Goal: Task Accomplishment & Management: Use online tool/utility

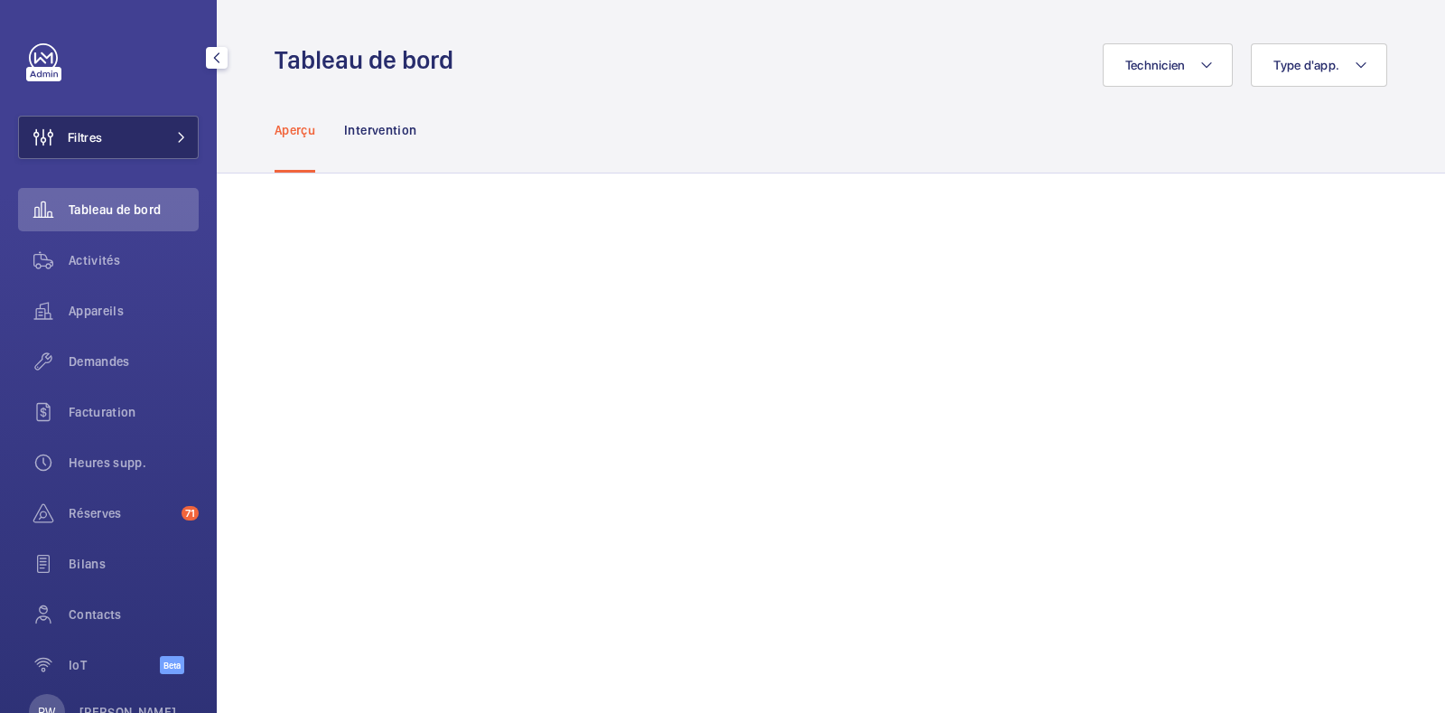
click at [136, 132] on button "Filtres" at bounding box center [108, 137] width 181 height 43
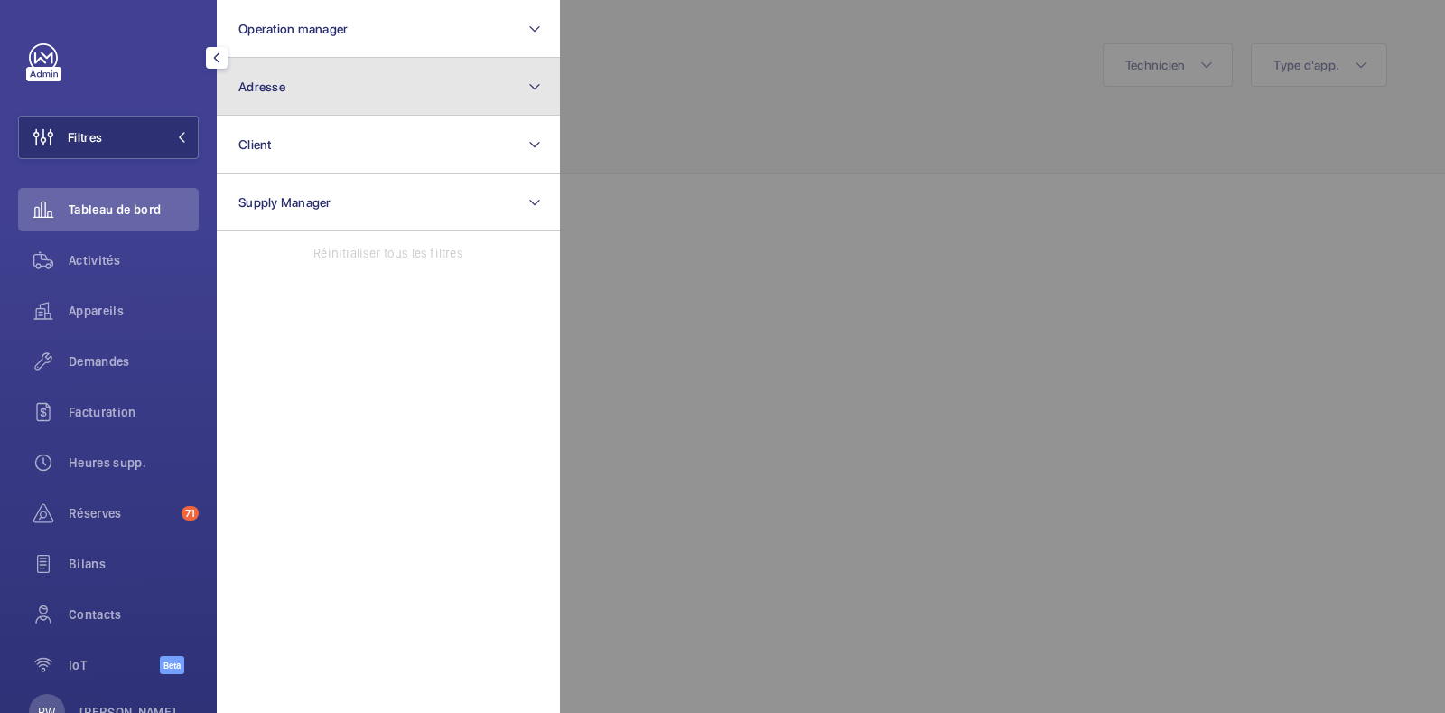
click at [271, 83] on span "Adresse" at bounding box center [261, 86] width 47 height 14
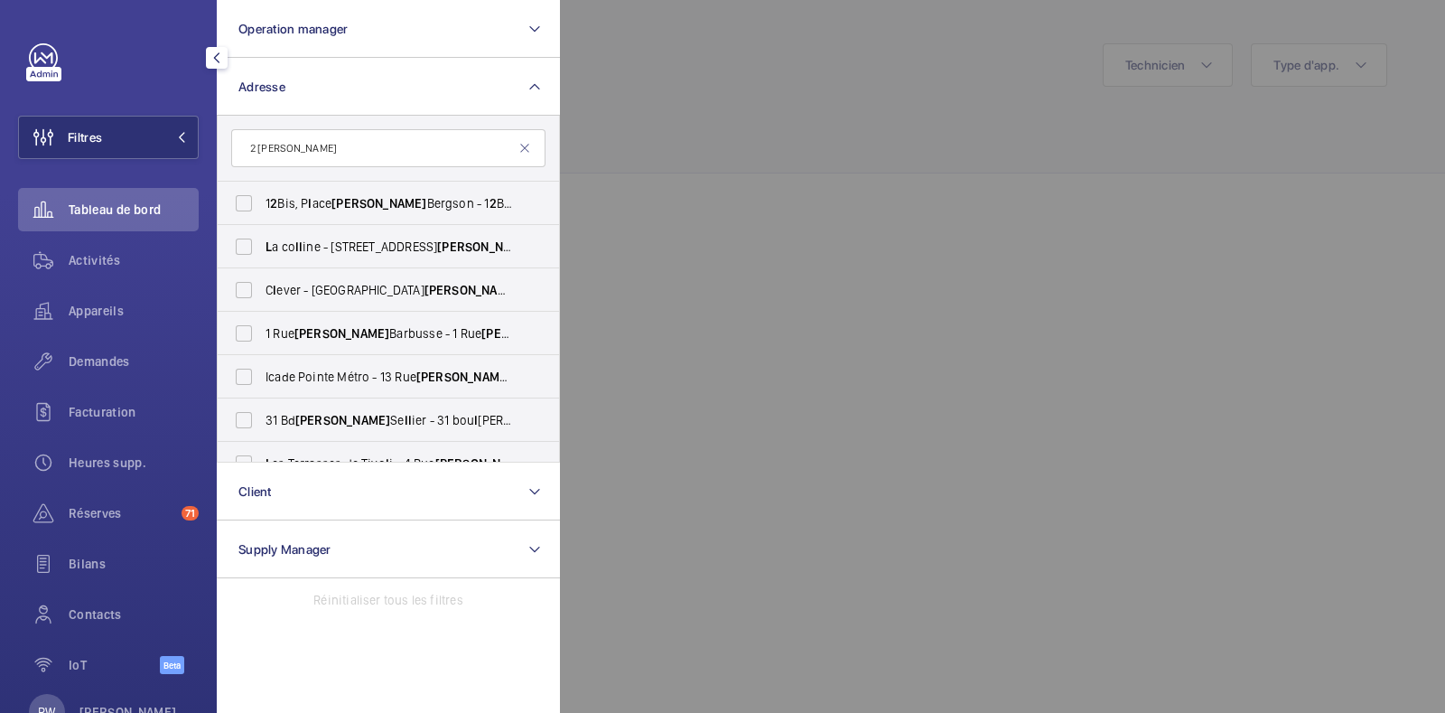
click at [259, 146] on input "2 [PERSON_NAME]" at bounding box center [388, 148] width 314 height 38
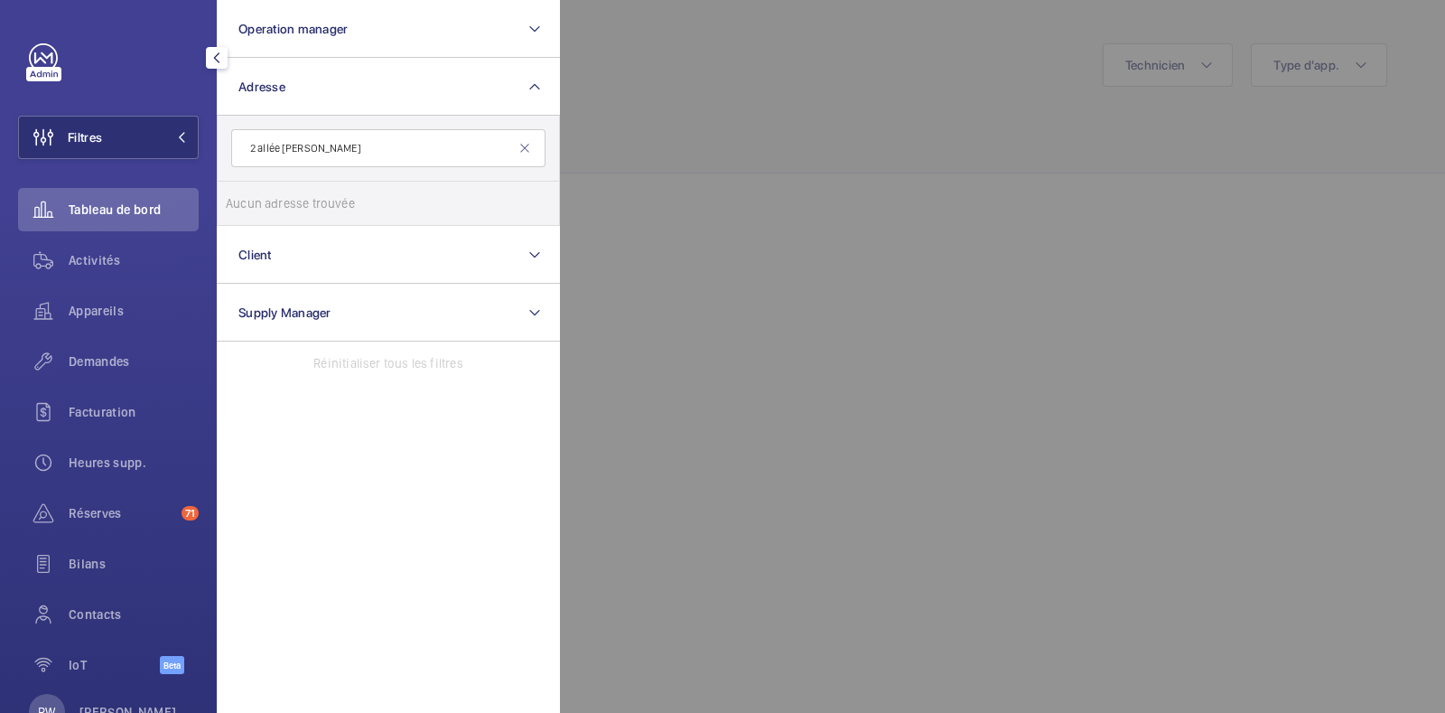
click at [365, 142] on input "2 allée [PERSON_NAME]" at bounding box center [388, 148] width 314 height 38
type input "2"
type input "cote ele"
click at [289, 204] on span "COTE" at bounding box center [281, 203] width 31 height 14
click at [262, 204] on input "COTE ELE GANCE - 2 All. [PERSON_NAME], [GEOGRAPHIC_DATA]-BOIS 78340" at bounding box center [244, 203] width 36 height 36
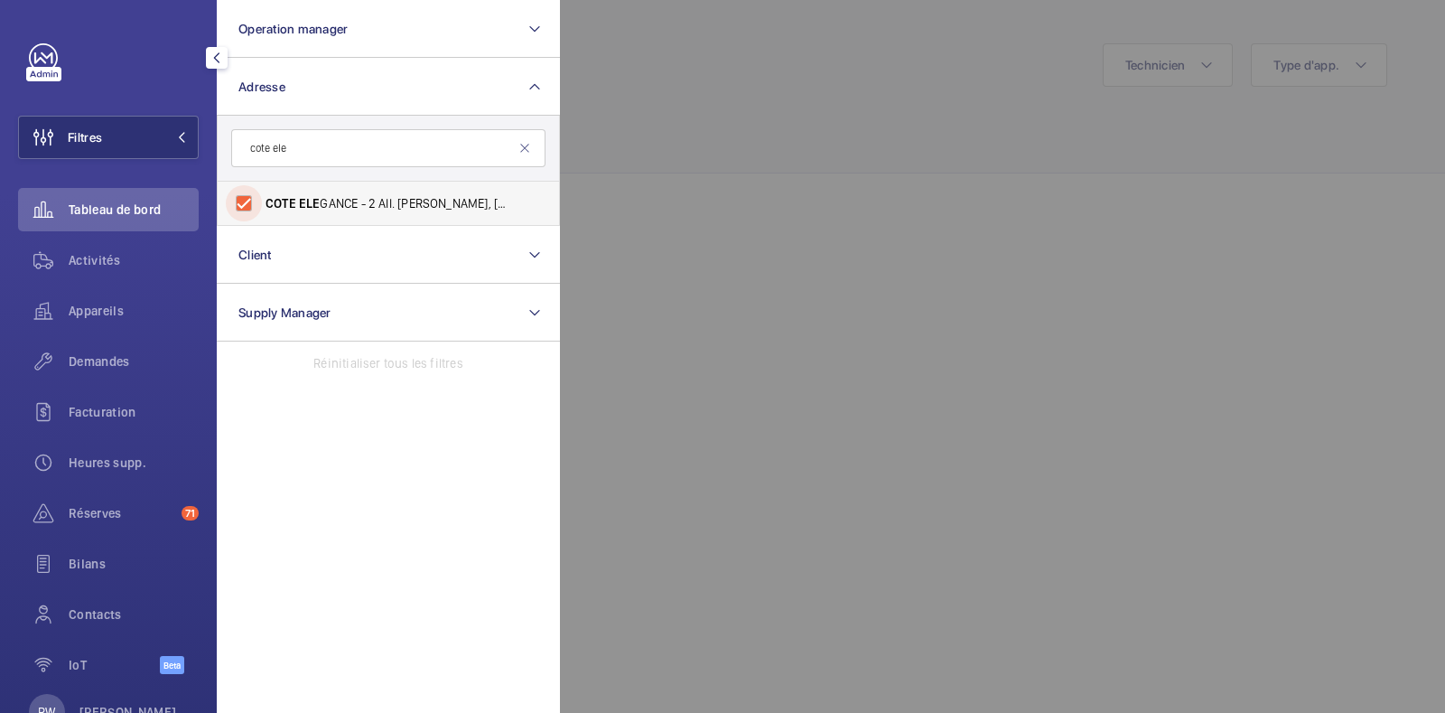
checkbox input "true"
click at [741, 100] on div at bounding box center [1282, 356] width 1445 height 713
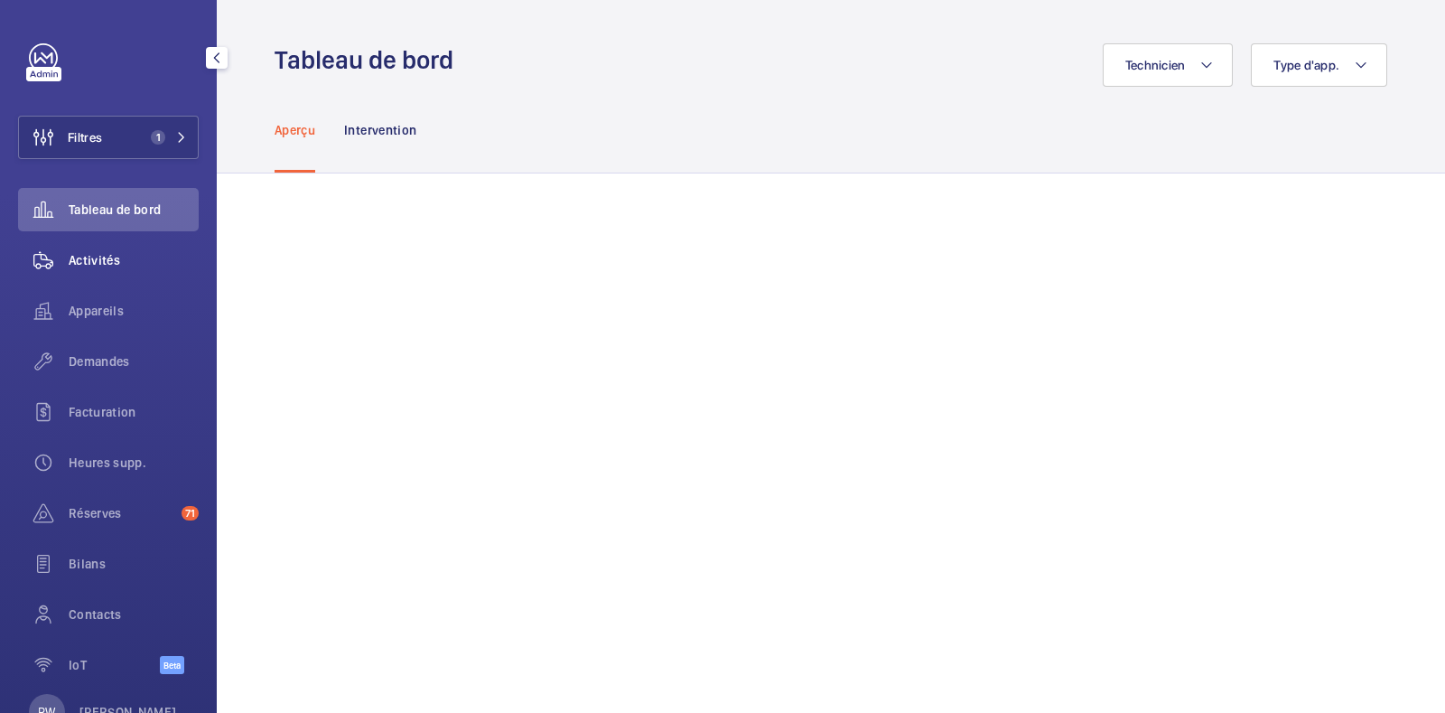
click at [110, 260] on span "Activités" at bounding box center [134, 260] width 130 height 18
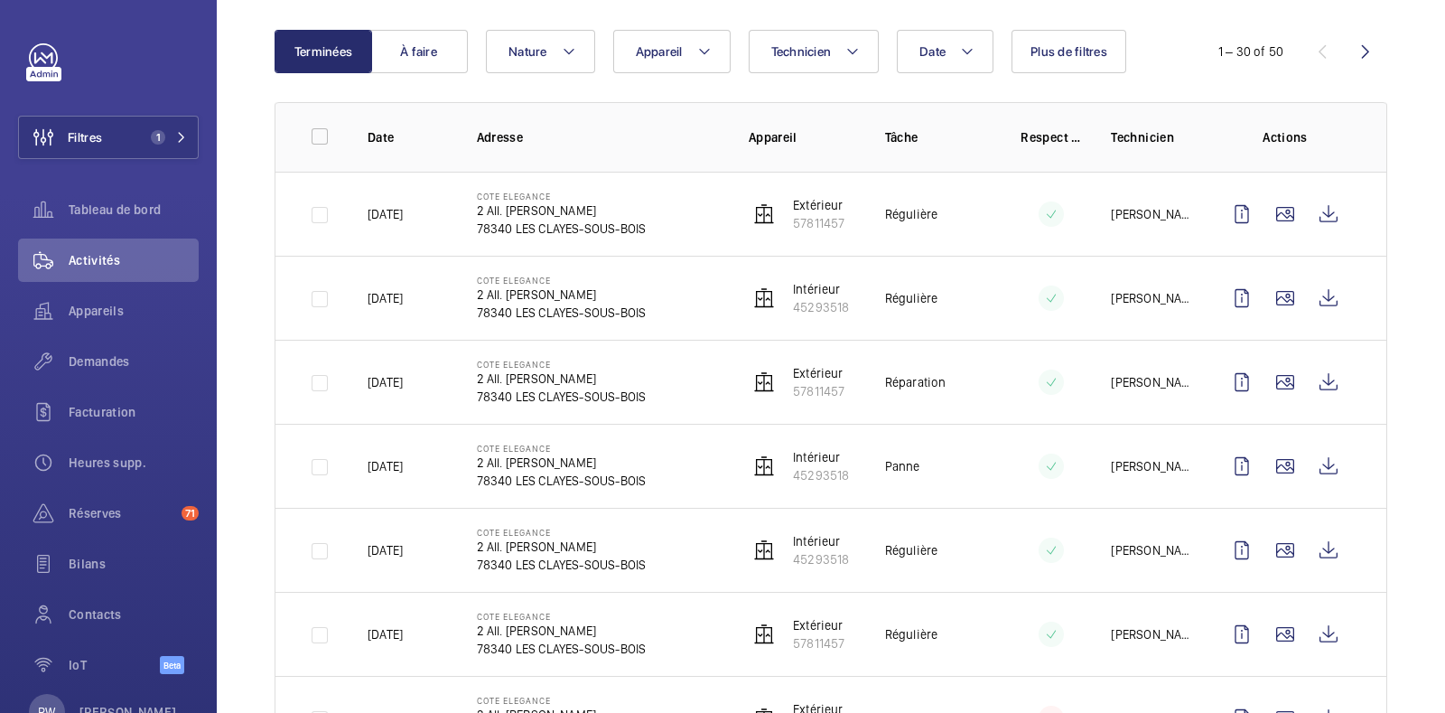
scroll to position [178, 0]
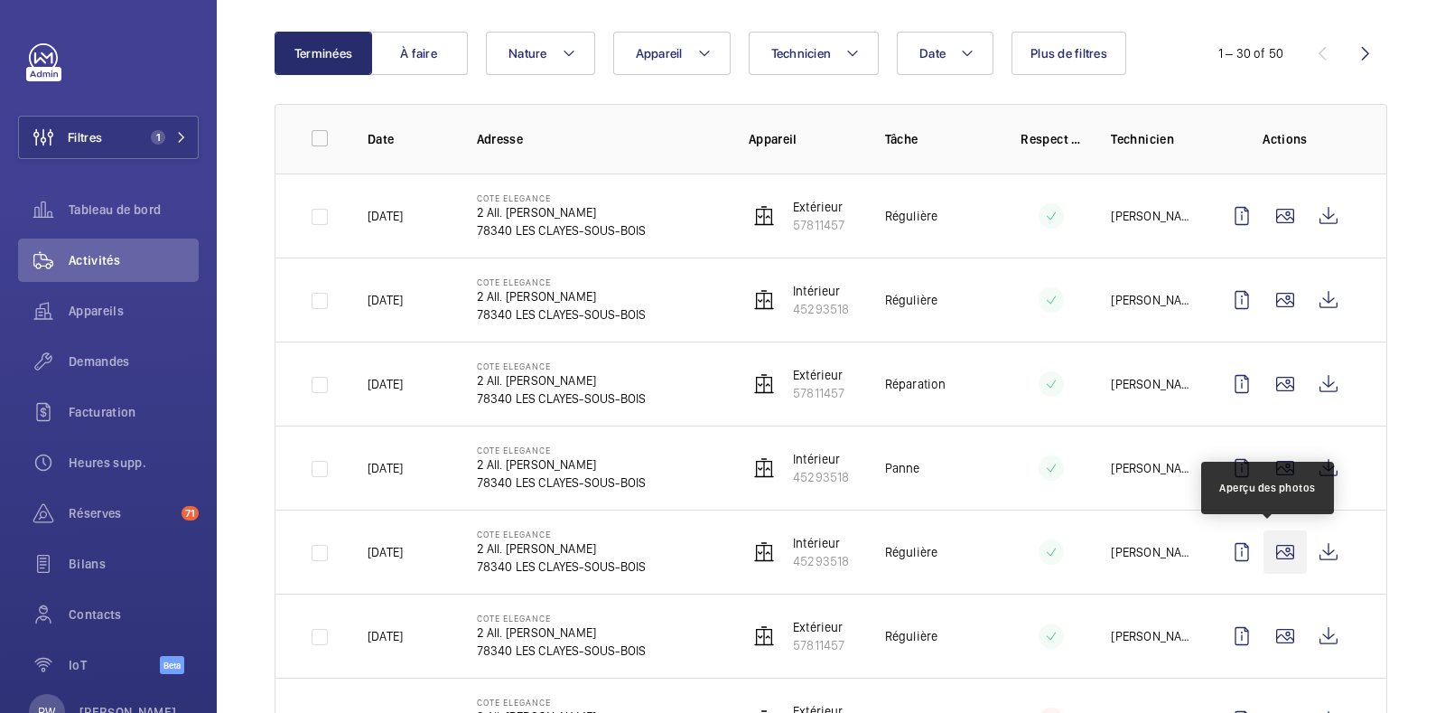
click at [1265, 536] on wm-front-icon-button at bounding box center [1285, 551] width 43 height 43
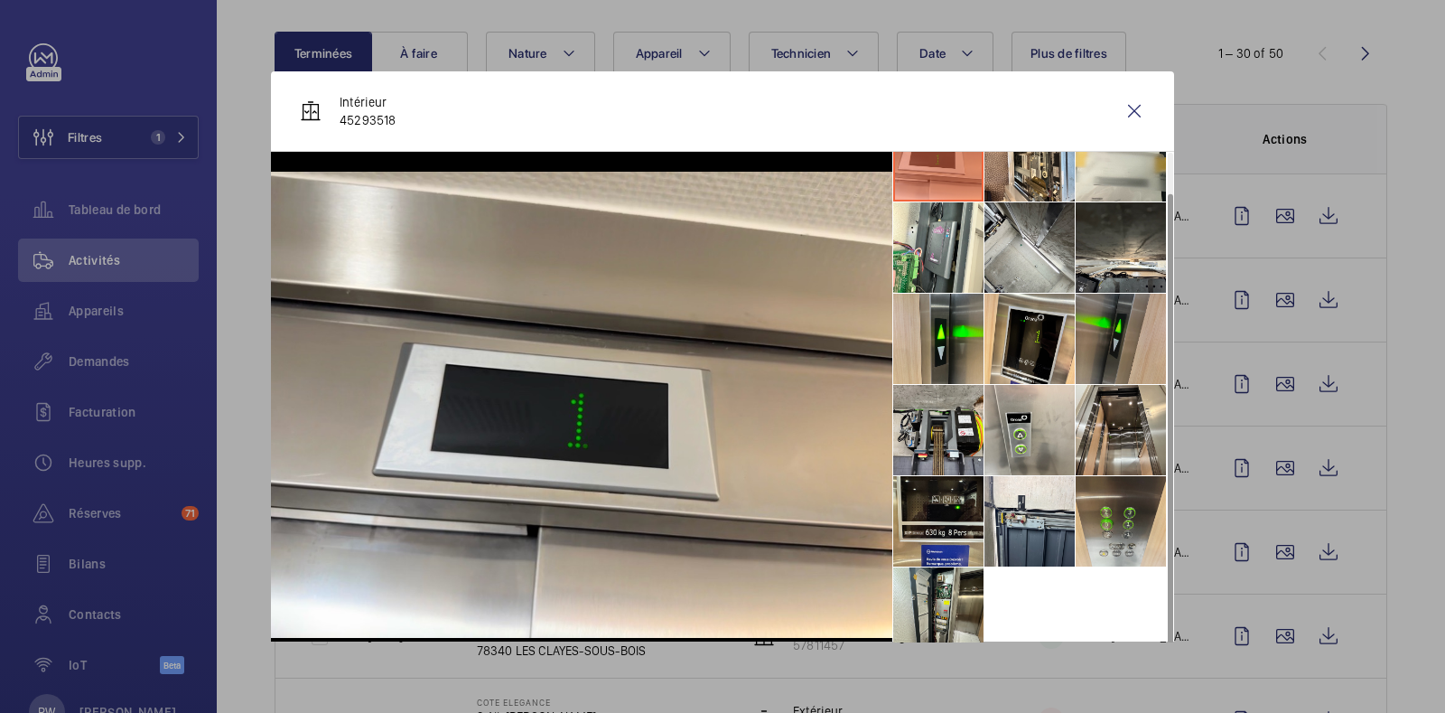
scroll to position [41, 0]
click at [1117, 116] on wm-front-icon-button at bounding box center [1134, 110] width 43 height 43
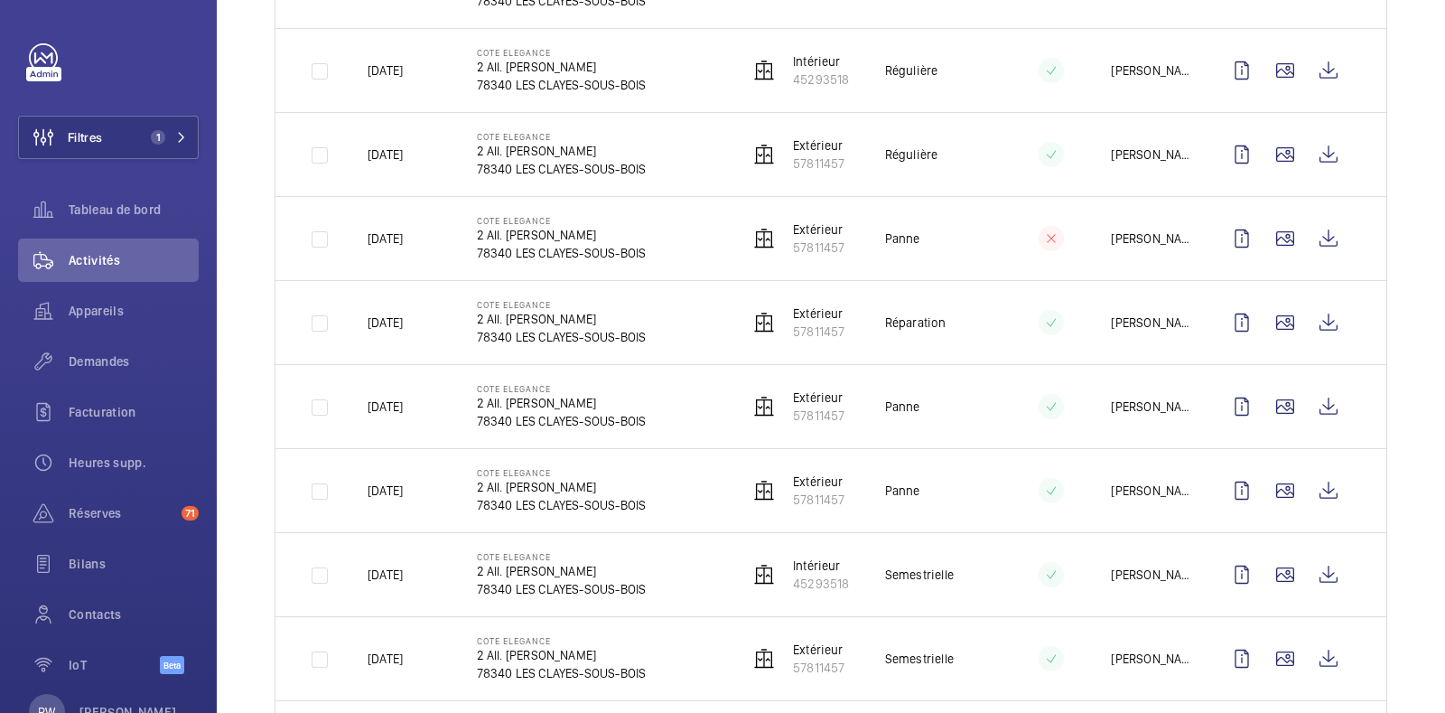
scroll to position [659, 0]
click at [1267, 570] on wm-front-icon-button at bounding box center [1285, 575] width 43 height 43
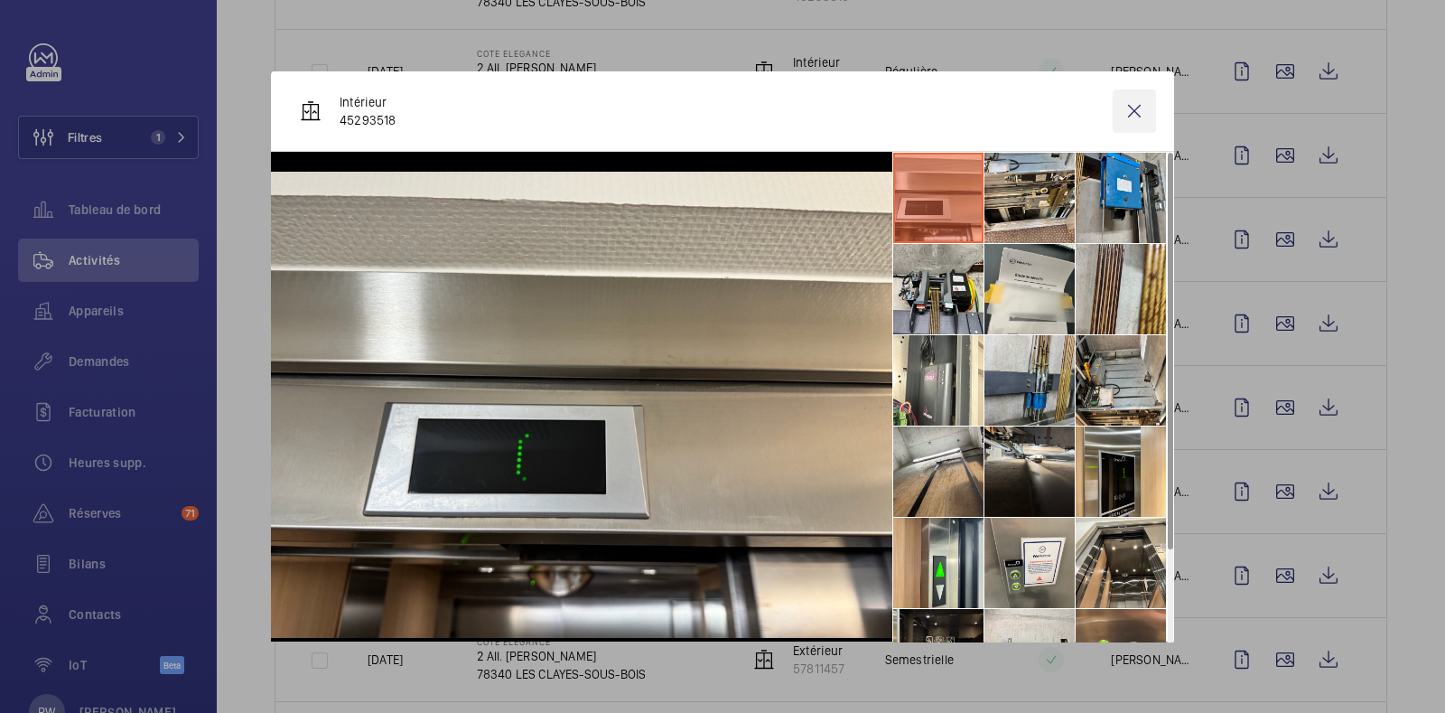
click at [1117, 111] on wm-front-icon-button at bounding box center [1134, 110] width 43 height 43
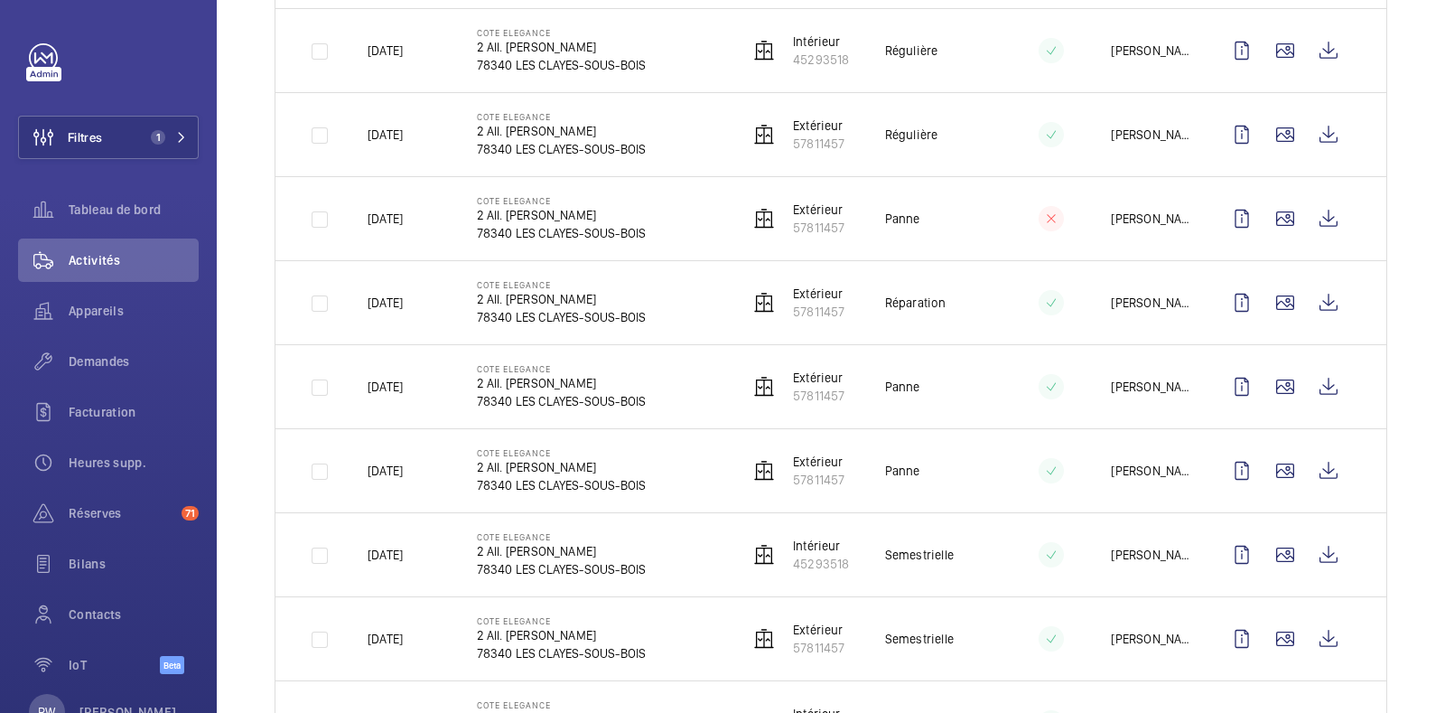
scroll to position [684, 0]
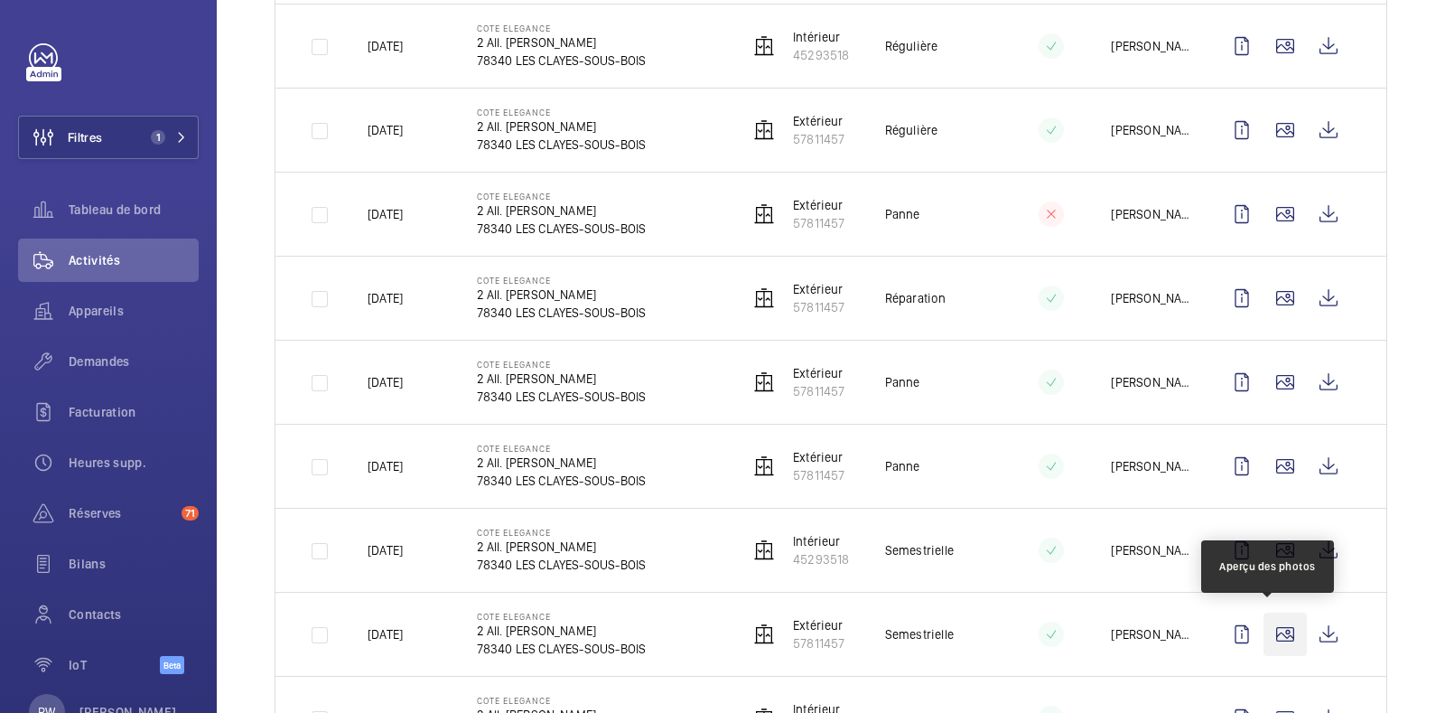
click at [1272, 634] on wm-front-icon-button at bounding box center [1285, 634] width 43 height 43
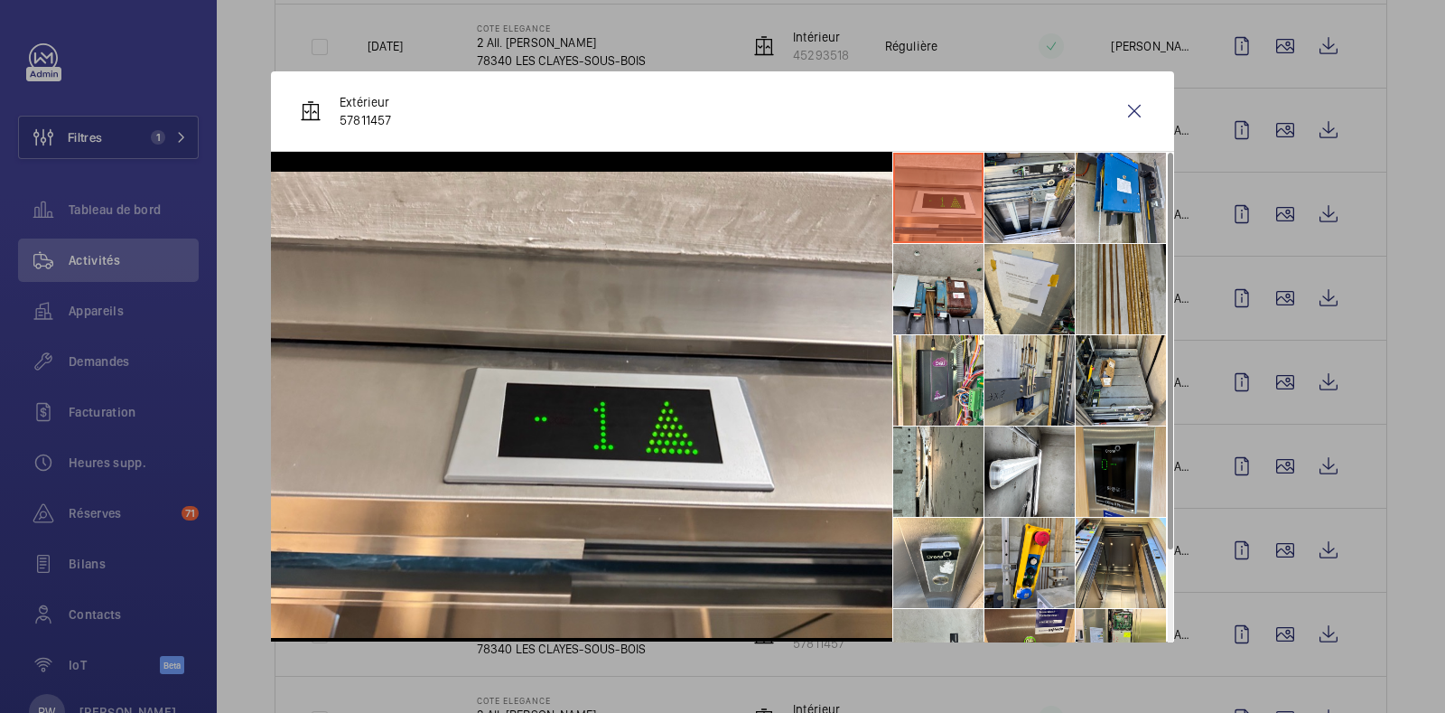
click at [1098, 292] on li at bounding box center [1121, 289] width 90 height 90
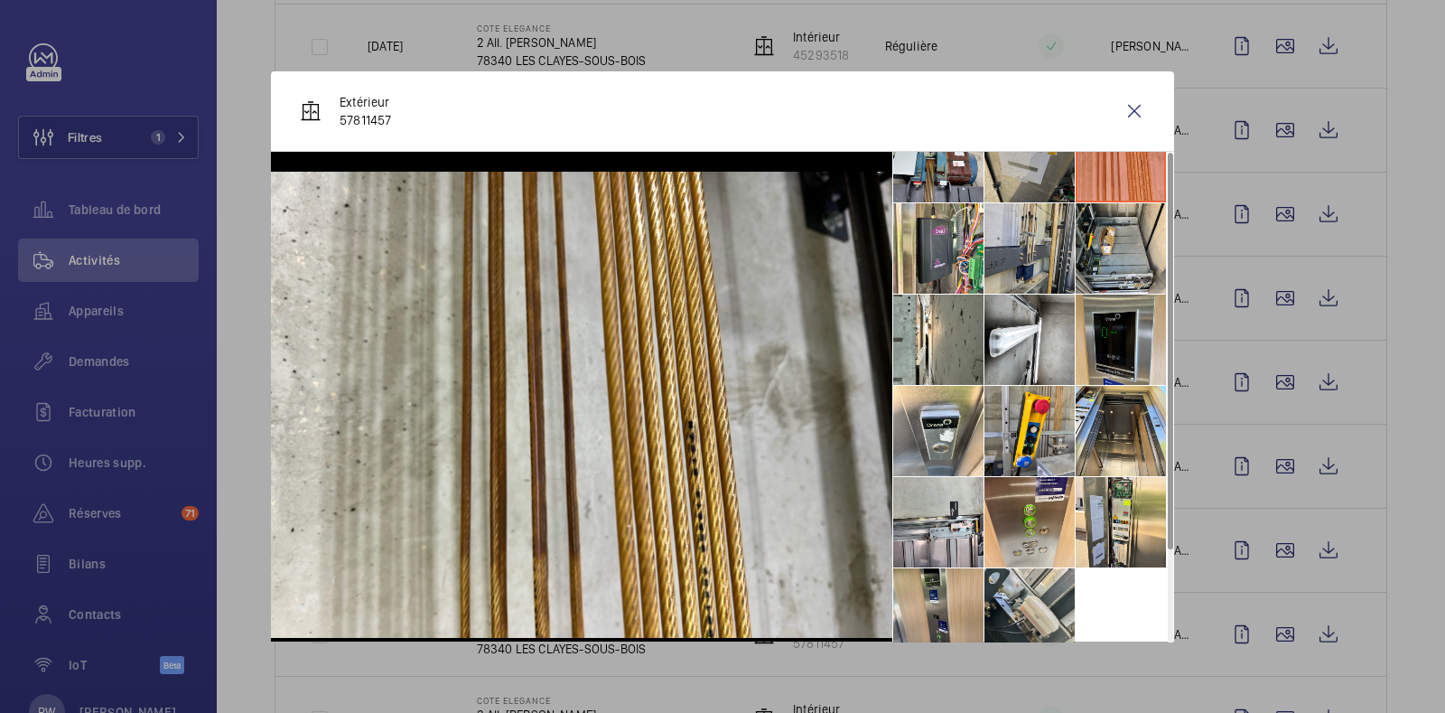
scroll to position [0, 0]
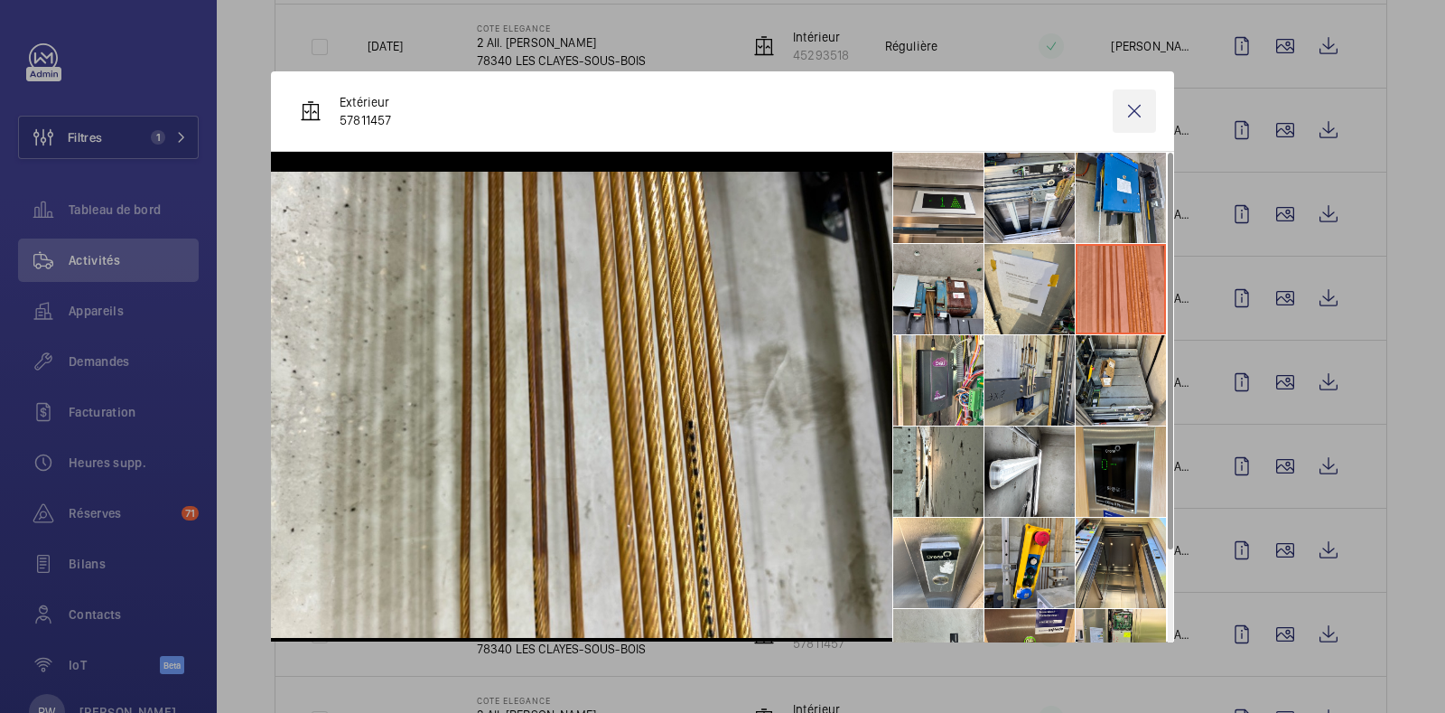
click at [1122, 117] on wm-front-icon-button at bounding box center [1134, 110] width 43 height 43
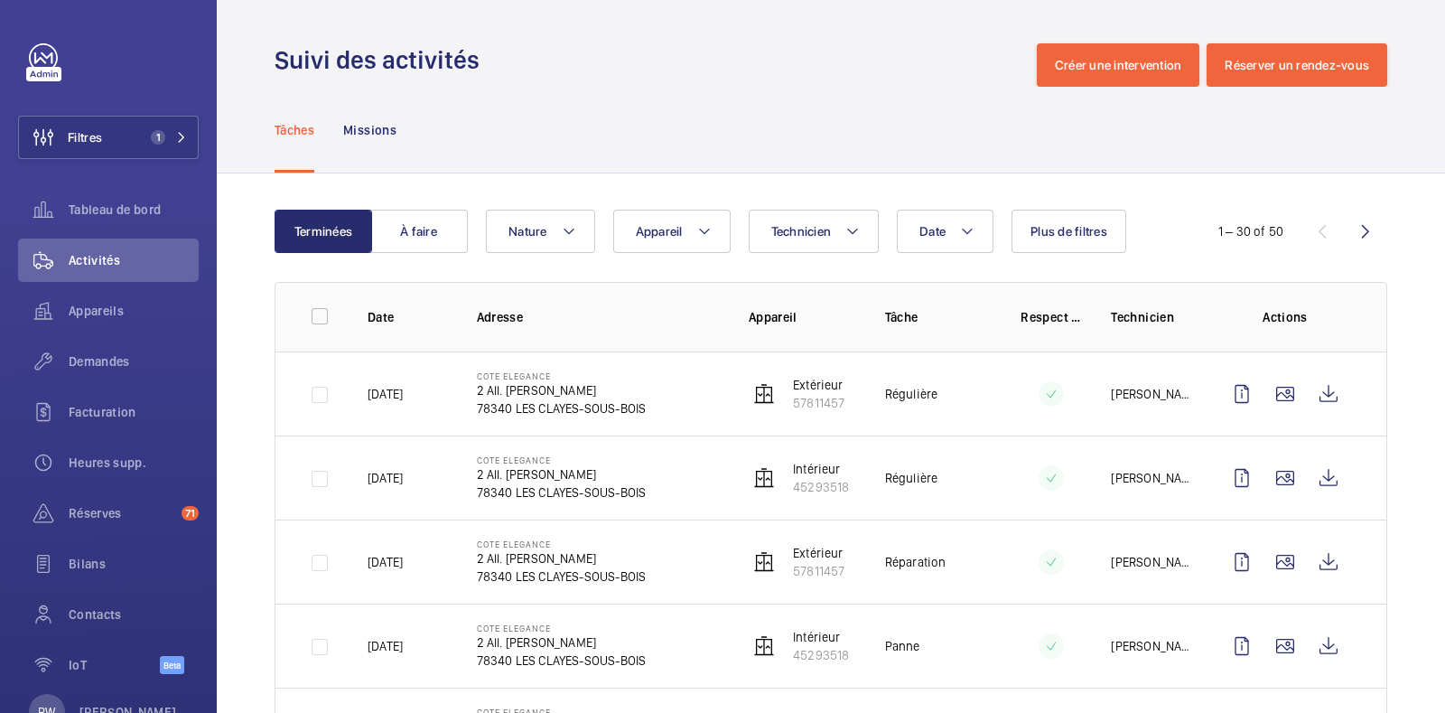
click at [781, 148] on div "Tâches Missions" at bounding box center [831, 130] width 1113 height 86
